Goal: Browse casually

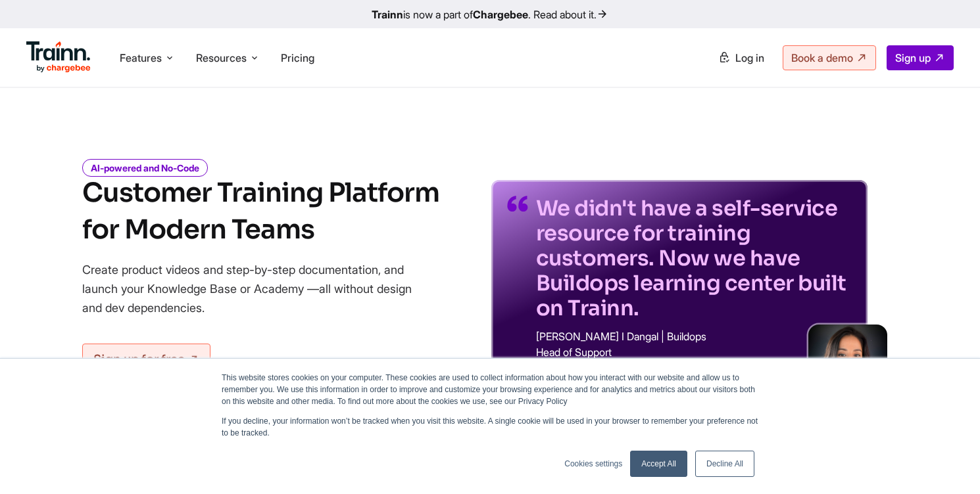
click at [310, 229] on h1 "Customer Training Platform for Modern Teams" at bounding box center [260, 212] width 357 height 74
click at [668, 473] on link "Accept All" at bounding box center [658, 464] width 57 height 26
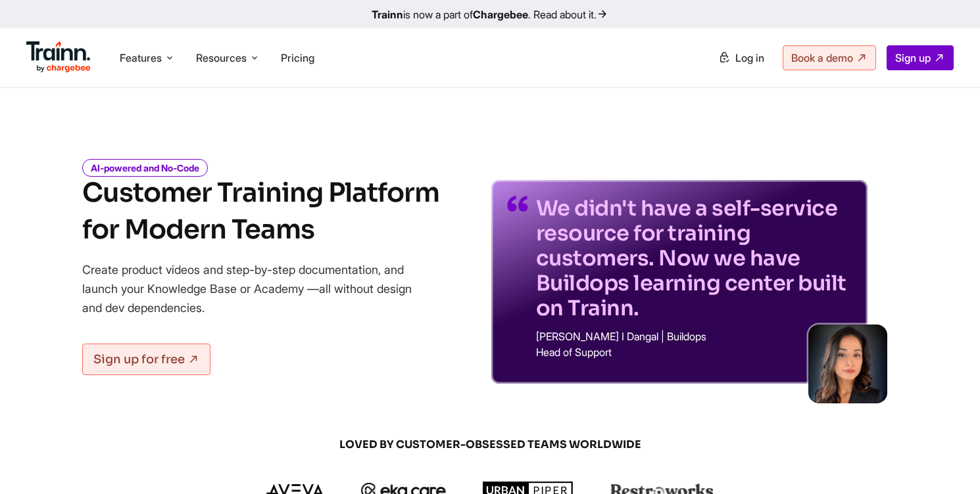
click at [333, 284] on p "Create product videos and step-by-step documentation, and launch your Knowledge…" at bounding box center [256, 288] width 348 height 57
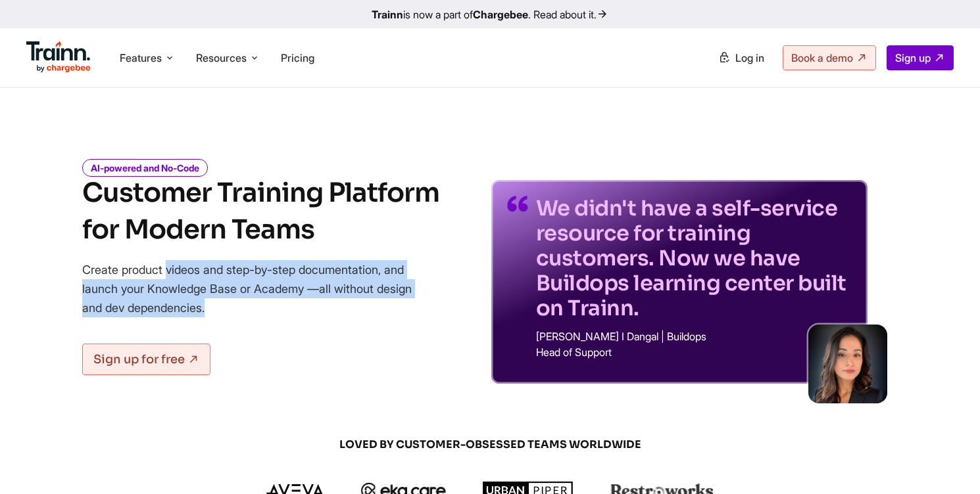
click at [333, 284] on p "Create product videos and step-by-step documentation, and launch your Knowledge…" at bounding box center [256, 288] width 348 height 57
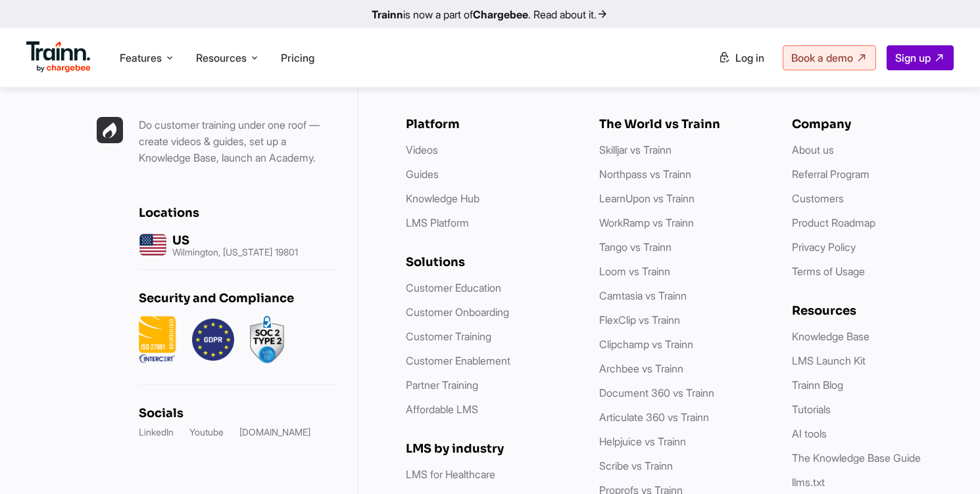
scroll to position [3970, 0]
